Goal: Check status: Check status

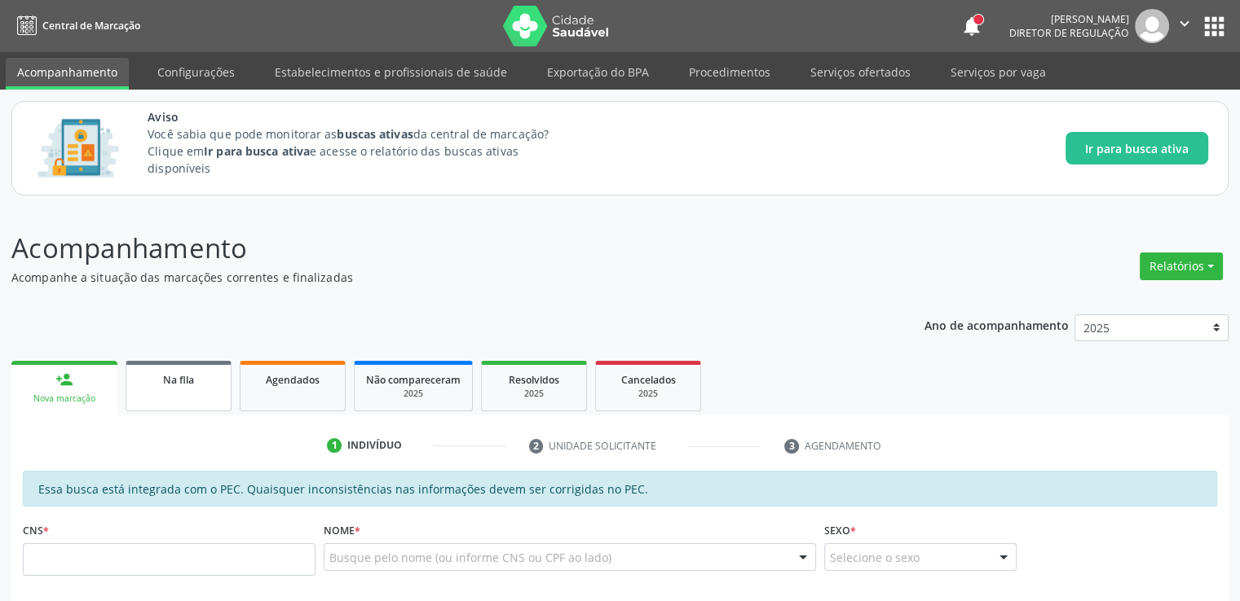
click at [181, 379] on span "Na fila" at bounding box center [178, 380] width 31 height 14
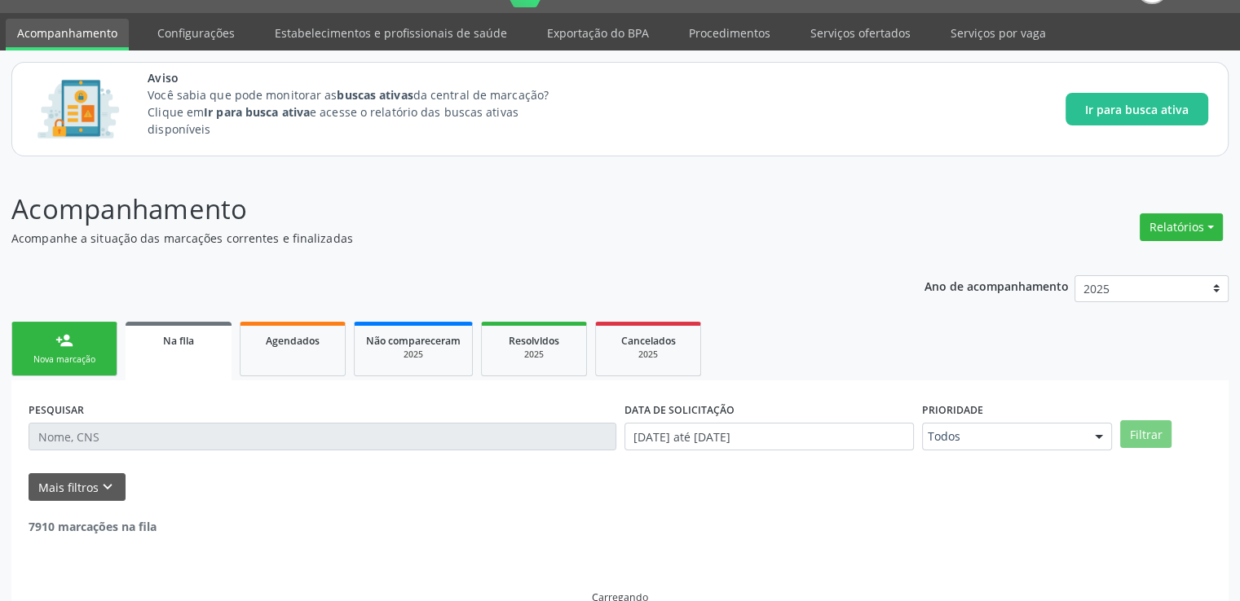
scroll to position [53, 0]
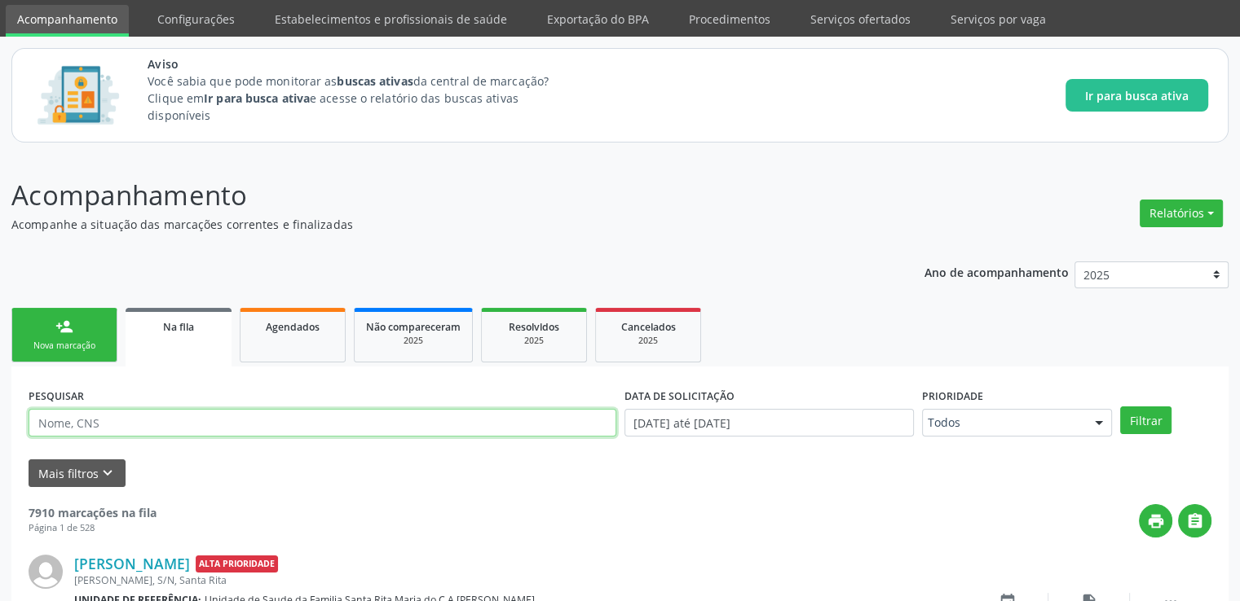
click at [120, 418] on input "text" at bounding box center [323, 423] width 588 height 28
paste input "706002301585747"
click at [1120, 407] on button "Filtrar" at bounding box center [1145, 421] width 51 height 28
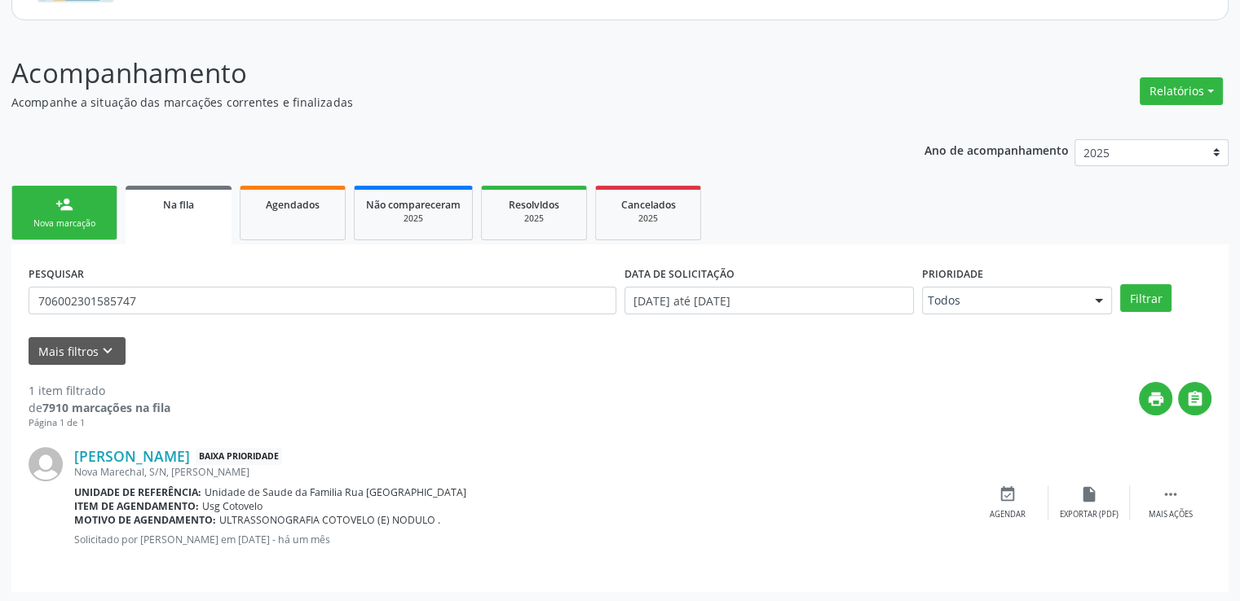
scroll to position [176, 0]
click at [1203, 90] on button "Relatórios" at bounding box center [1180, 91] width 83 height 28
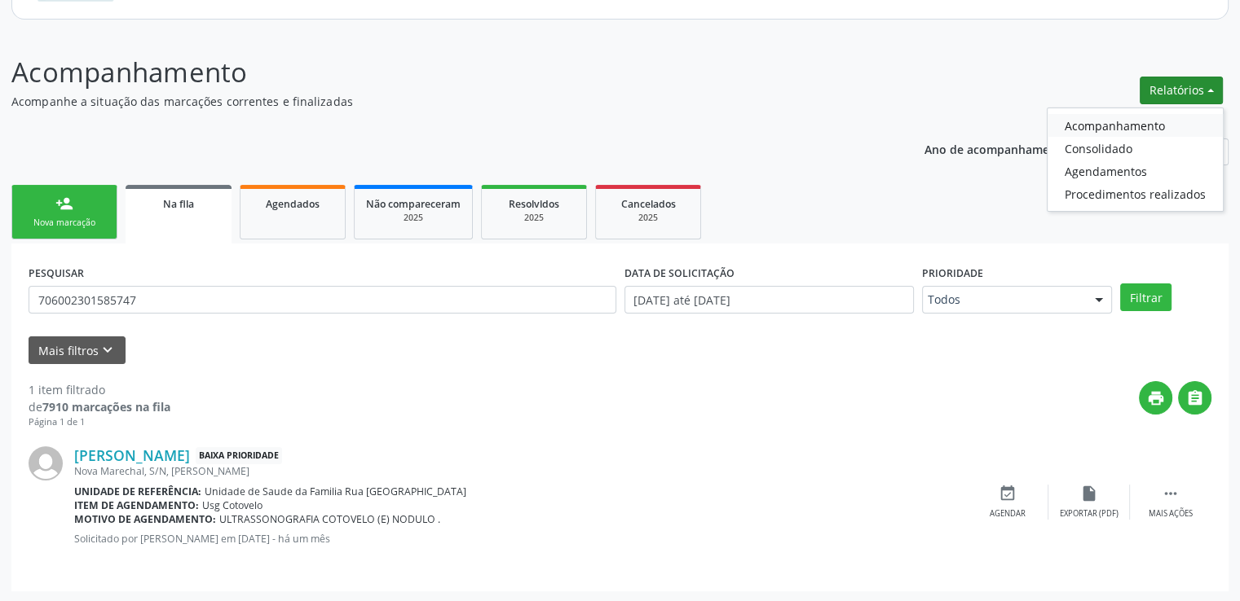
click at [1156, 124] on link "Acompanhamento" at bounding box center [1134, 125] width 175 height 23
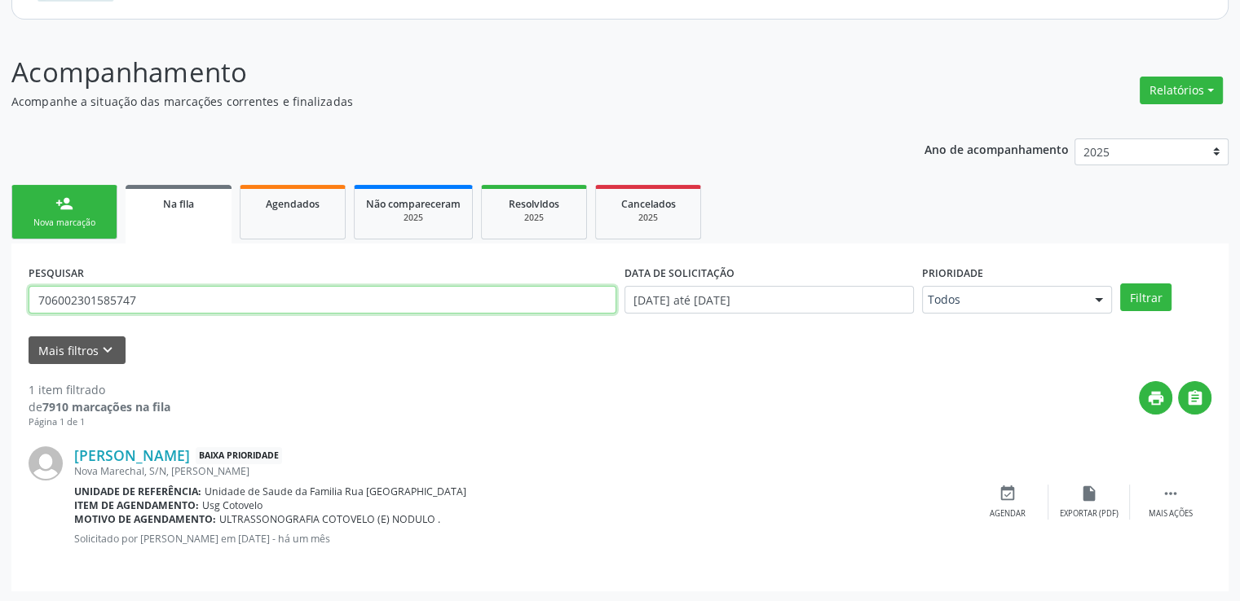
drag, startPoint x: 152, startPoint y: 299, endPoint x: 77, endPoint y: 298, distance: 75.8
click at [114, 299] on input "706002301585747" at bounding box center [323, 300] width 588 height 28
drag, startPoint x: 77, startPoint y: 298, endPoint x: 26, endPoint y: 297, distance: 50.5
click at [26, 297] on div "PESQUISAR 706002301585747" at bounding box center [322, 293] width 596 height 64
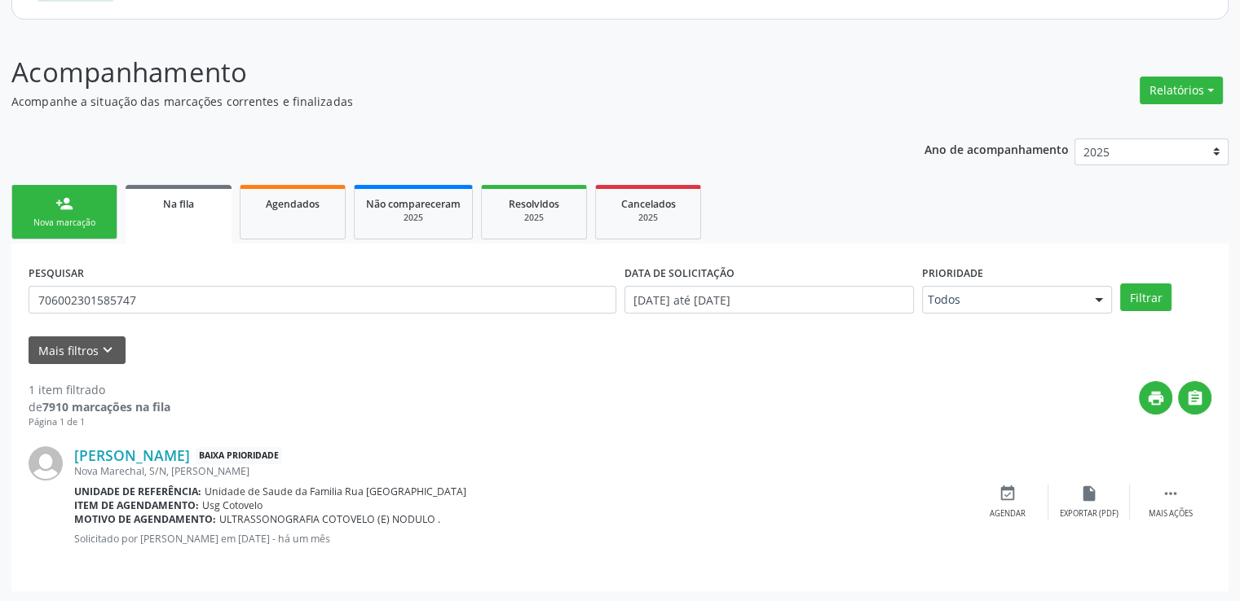
click at [26, 297] on div "PESQUISAR 706002301585747" at bounding box center [322, 293] width 596 height 64
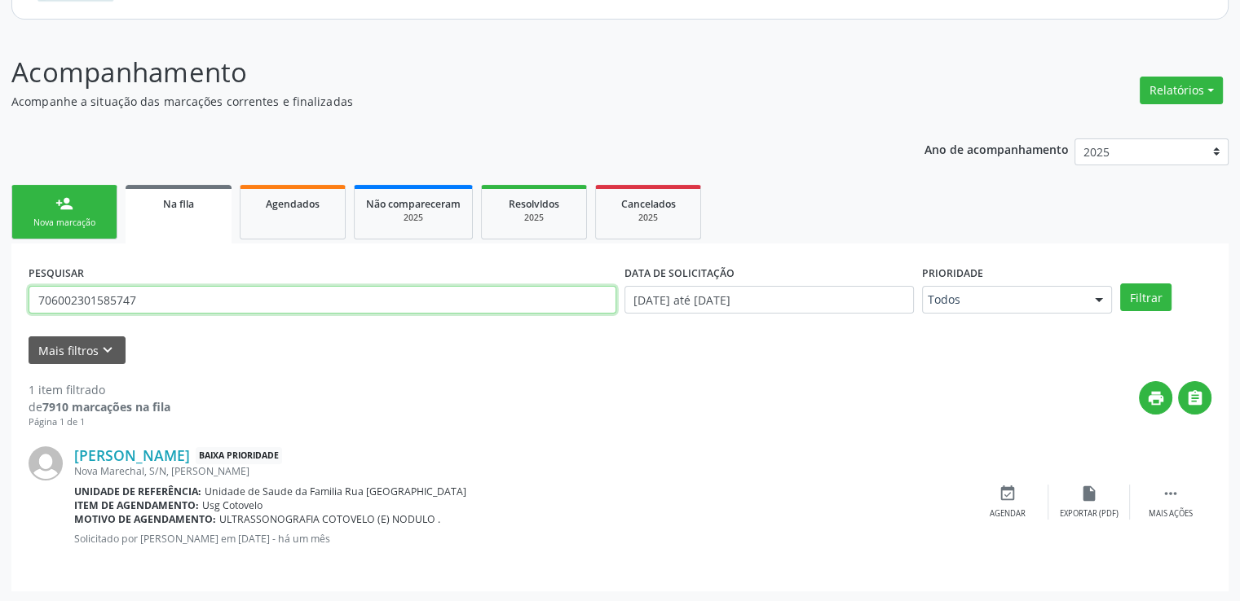
click at [189, 306] on input "706002301585747" at bounding box center [323, 300] width 588 height 28
type input "7"
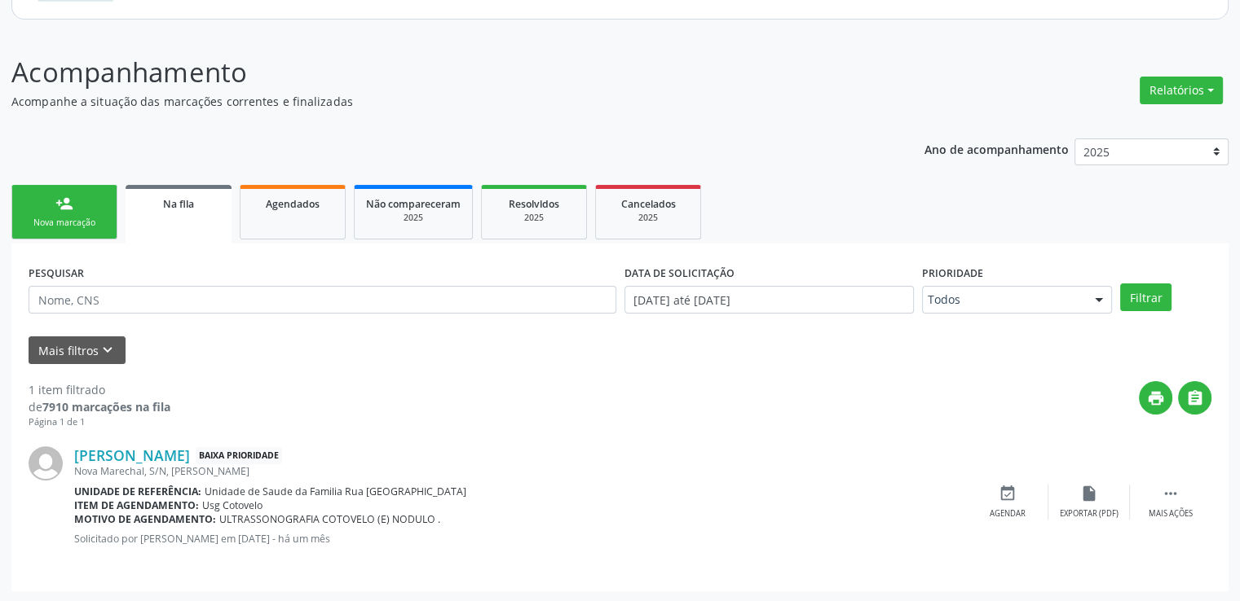
click at [793, 117] on div "Acompanhamento Acompanhe a situação das marcações correntes e finalizadas Relat…" at bounding box center [619, 321] width 1217 height 539
click at [1209, 81] on button "Relatórios" at bounding box center [1180, 91] width 83 height 28
click at [1120, 124] on link "Acompanhamento" at bounding box center [1134, 125] width 175 height 23
click at [1146, 288] on button "Filtrar" at bounding box center [1145, 298] width 51 height 28
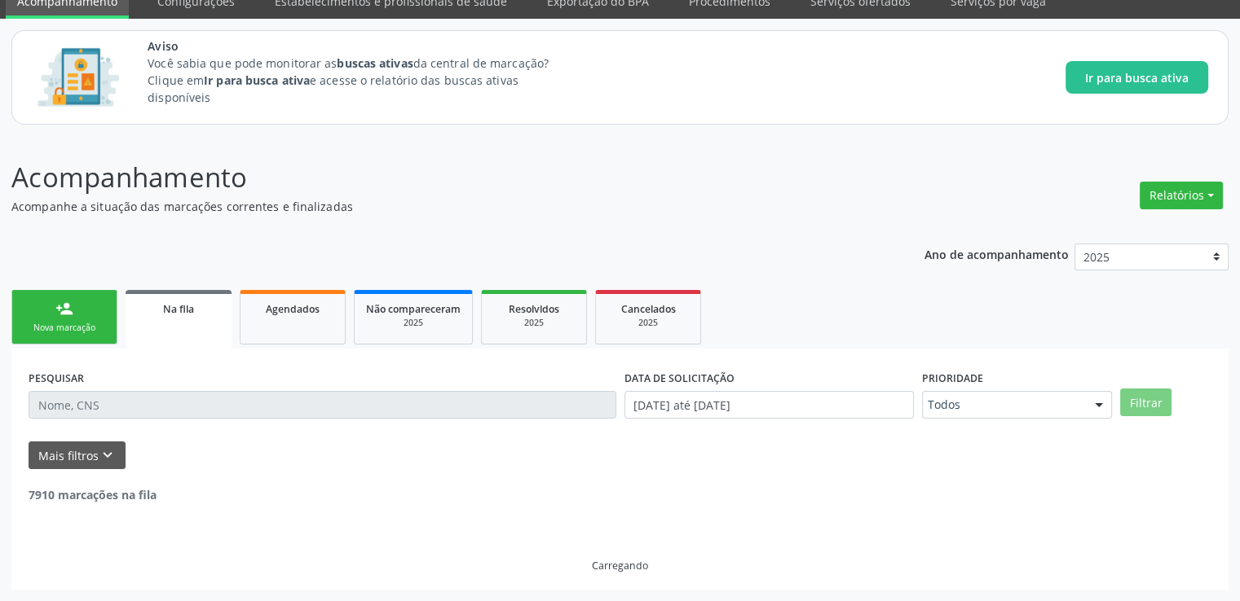
click at [1146, 288] on ul "person_add Nova marcação Na fila Agendados Não compareceram 2025 Resolvidos 202…" at bounding box center [619, 317] width 1217 height 63
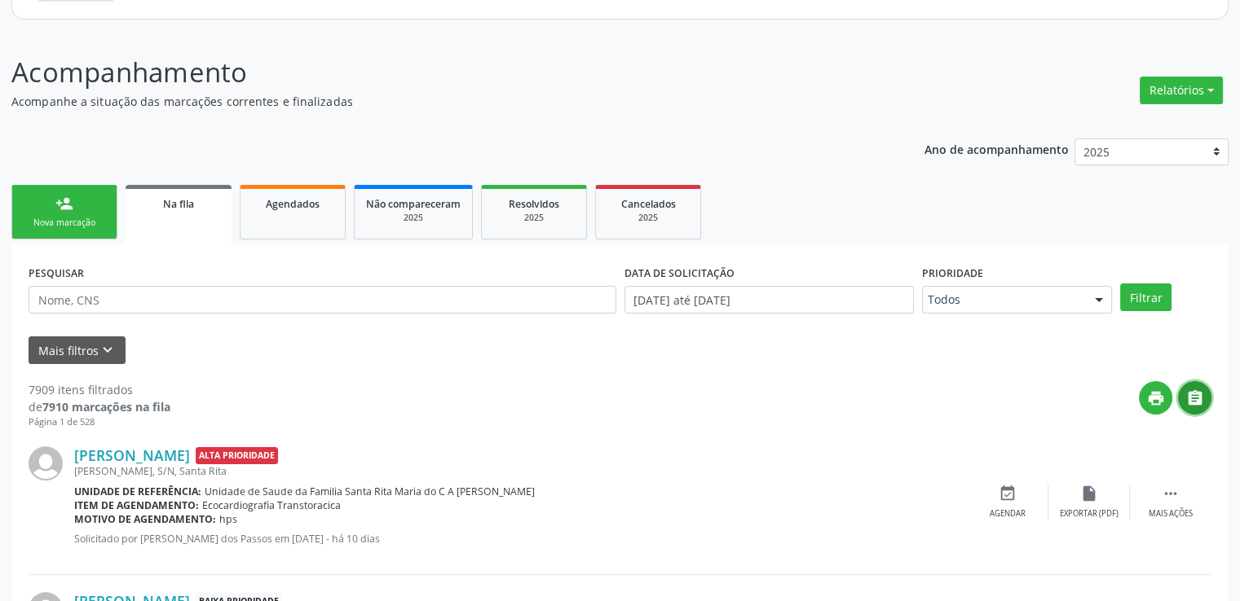
click at [1196, 399] on icon "" at bounding box center [1195, 399] width 18 height 18
click at [1200, 407] on button "" at bounding box center [1194, 397] width 33 height 33
click at [1206, 88] on button "Relatórios" at bounding box center [1180, 91] width 83 height 28
click at [1090, 151] on link "Consolidado" at bounding box center [1134, 148] width 175 height 23
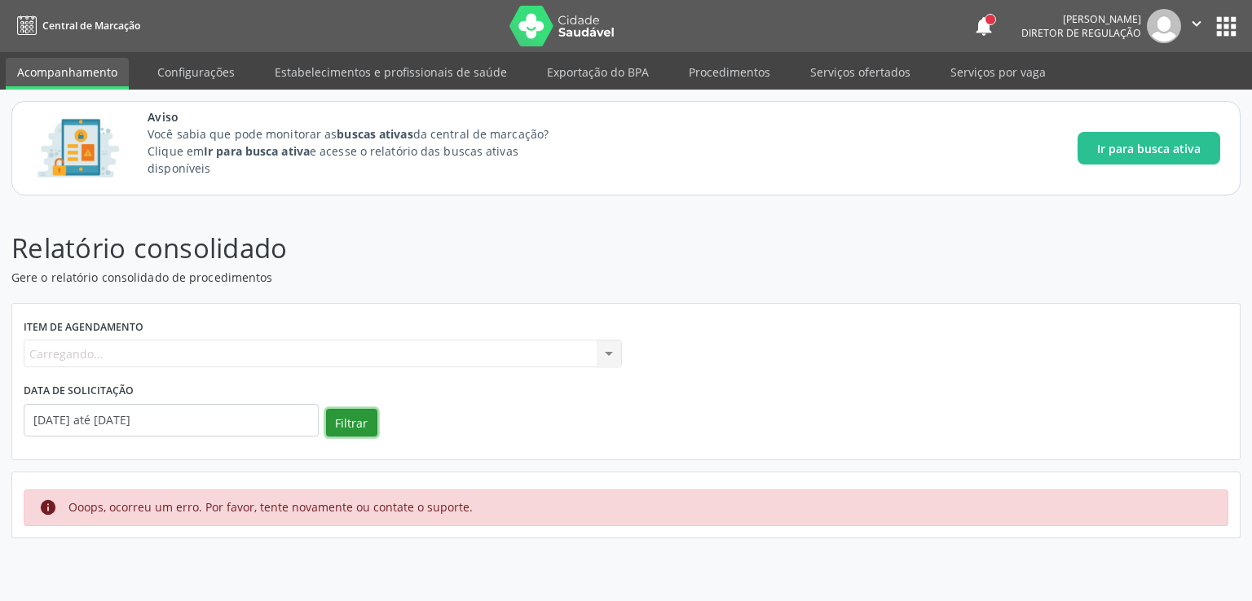
click at [355, 431] on button "Filtrar" at bounding box center [351, 423] width 51 height 28
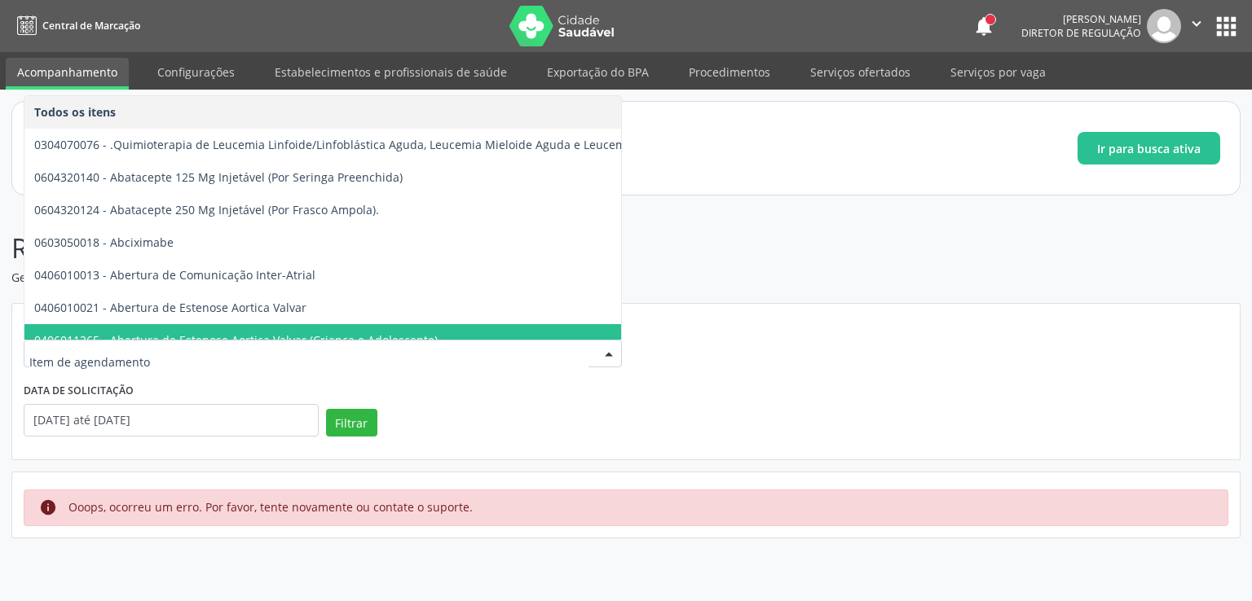
click at [903, 310] on div "Item de agendamento Todos os itens 0304070076 - .Quimioterapia de Leucemia Linf…" at bounding box center [625, 382] width 1227 height 156
